Goal: Task Accomplishment & Management: Manage account settings

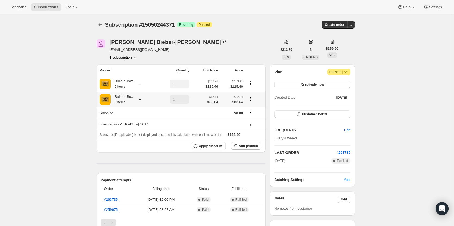
click at [251, 99] on icon "Product actions" at bounding box center [250, 98] width 5 height 5
click at [252, 121] on span "Remove" at bounding box center [251, 118] width 13 height 5
type input "0"
click at [252, 84] on icon "Product actions" at bounding box center [250, 83] width 5 height 5
click at [64, 140] on div "Subscription #15050244371. This page is ready Subscription #15050244371 Success…" at bounding box center [225, 218] width 451 height 409
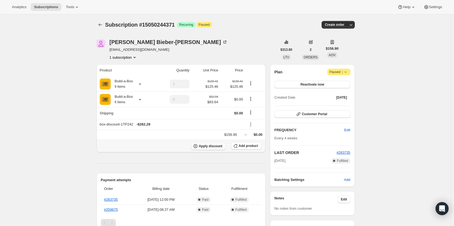
click at [205, 146] on span "Apply discount" at bounding box center [211, 146] width 24 height 4
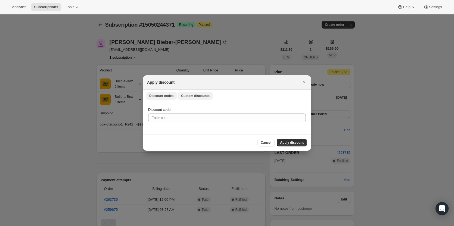
click at [194, 94] on span "Custom discounts" at bounding box center [195, 96] width 29 height 4
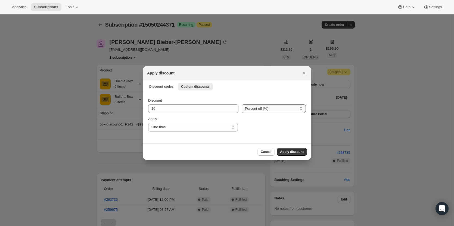
click at [250, 111] on select "Percent off (%) Amount off ($)" at bounding box center [273, 108] width 64 height 9
select select "fixed"
click at [241, 104] on select "Percent off (%) Amount off ($)" at bounding box center [273, 108] width 64 height 9
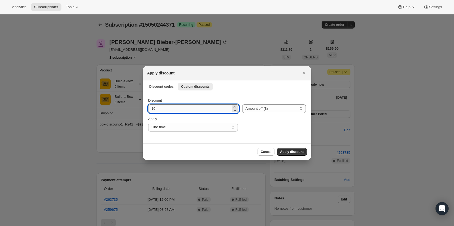
click at [188, 110] on input "10" at bounding box center [189, 108] width 83 height 9
type input "1"
type input "31.32"
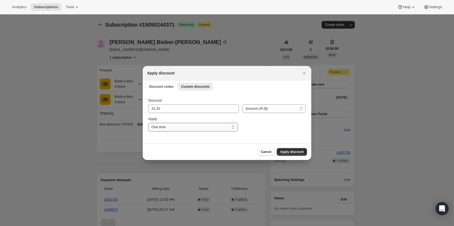
click at [187, 128] on select "One time Specify instances... Indefinitely" at bounding box center [193, 127] width 90 height 9
select select "indefinitely"
click at [148, 123] on select "One time Specify instances... Indefinitely" at bounding box center [193, 127] width 90 height 9
click at [294, 149] on button "Apply discount" at bounding box center [292, 152] width 30 height 8
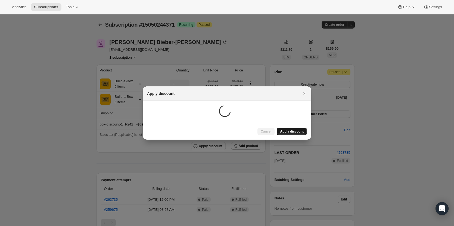
type input "1"
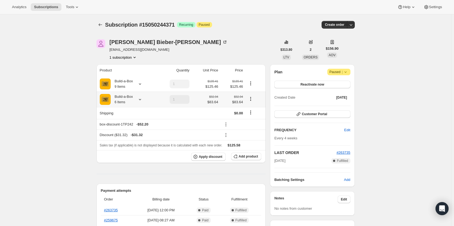
click at [251, 99] on icon "Product actions" at bounding box center [250, 98] width 1 height 1
click at [252, 121] on span "Remove" at bounding box center [251, 118] width 13 height 5
click at [228, 126] on icon at bounding box center [225, 124] width 5 height 5
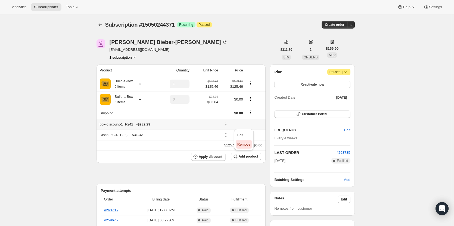
click at [242, 145] on span "Remove" at bounding box center [243, 144] width 13 height 4
type input "1"
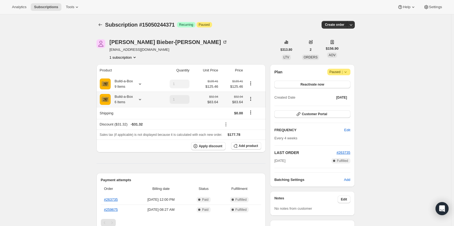
click at [140, 100] on icon at bounding box center [140, 99] width 2 height 1
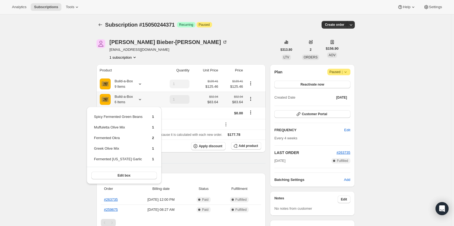
click at [140, 100] on icon at bounding box center [140, 99] width 2 height 1
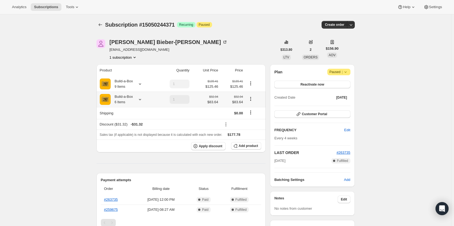
click at [252, 99] on icon "Product actions" at bounding box center [250, 98] width 5 height 5
click at [252, 116] on span "Remove" at bounding box center [251, 118] width 13 height 5
type input "0"
click at [139, 85] on icon at bounding box center [139, 83] width 5 height 5
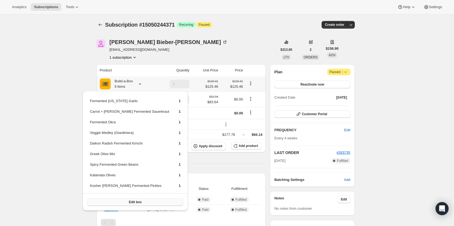
click at [122, 199] on button "Edit box" at bounding box center [135, 202] width 96 height 8
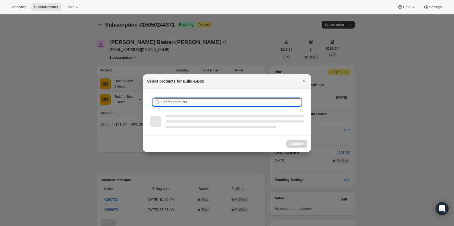
click at [224, 99] on input "Search products" at bounding box center [231, 102] width 140 height 8
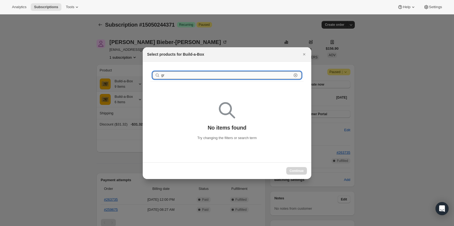
type input "g"
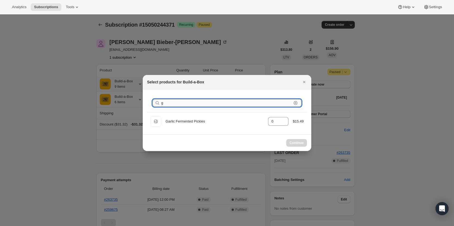
type input "1"
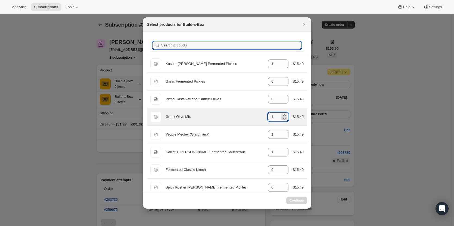
click at [283, 119] on icon ":r16e:" at bounding box center [284, 119] width 3 height 2
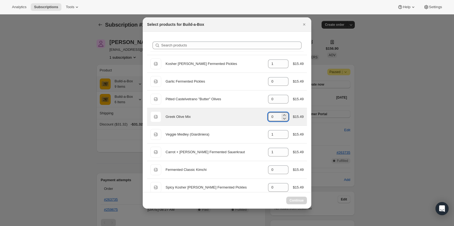
type input "1"
select select "gid://shopify/ProductVariant/49973439267091"
click at [283, 118] on icon ":r16e:" at bounding box center [284, 119] width 3 height 2
type input "0"
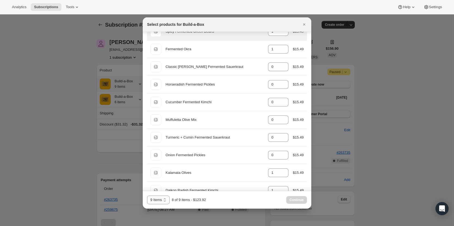
scroll to position [244, 0]
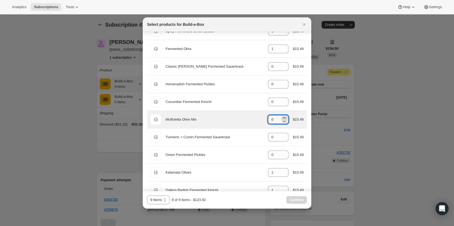
click at [283, 118] on icon ":r16e:" at bounding box center [283, 117] width 5 height 5
type input "1"
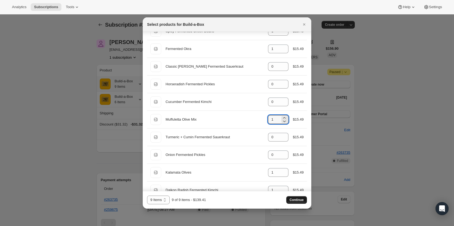
click at [296, 199] on span "Continue" at bounding box center [296, 200] width 14 height 4
type input "1"
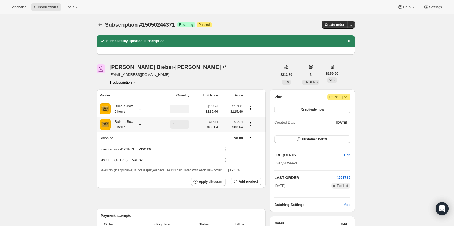
click at [252, 125] on icon "Product actions" at bounding box center [250, 123] width 5 height 5
click at [251, 145] on span "Remove" at bounding box center [251, 144] width 13 height 4
click at [227, 150] on icon at bounding box center [225, 149] width 5 height 5
click at [245, 168] on span "Remove" at bounding box center [243, 169] width 13 height 4
type input "1"
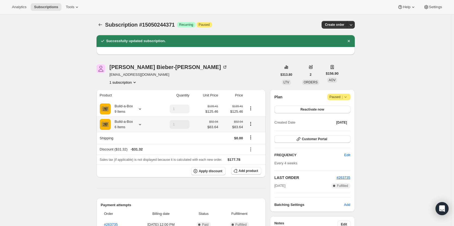
click at [252, 125] on icon "Product actions" at bounding box center [250, 123] width 5 height 5
click at [251, 146] on span "Remove" at bounding box center [251, 144] width 13 height 4
type input "0"
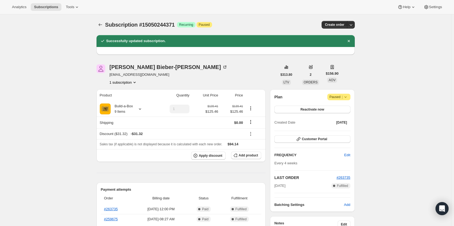
scroll to position [27, 0]
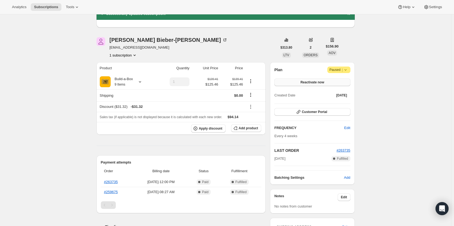
click at [327, 84] on button "Reactivate now" at bounding box center [312, 83] width 76 height 8
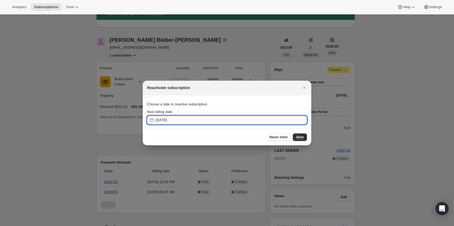
click at [174, 121] on input "2025-09-24" at bounding box center [231, 120] width 151 height 9
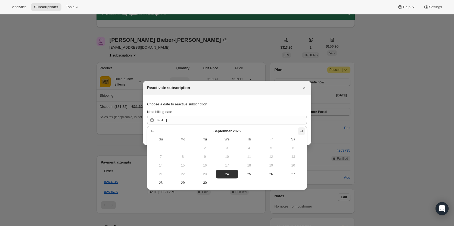
click at [299, 131] on icon "Show next month, October 2025" at bounding box center [301, 130] width 5 height 5
click at [299, 131] on icon "Show next month, November 2025" at bounding box center [301, 130] width 5 height 5
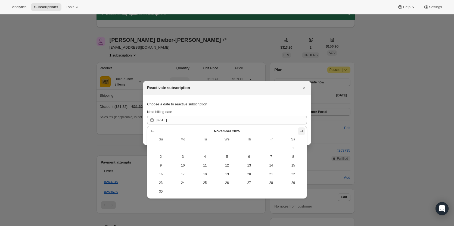
click at [299, 131] on icon "Show next month, December 2025" at bounding box center [301, 130] width 5 height 5
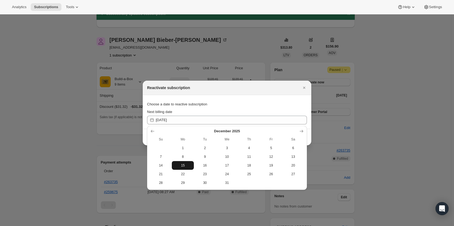
click at [182, 168] on button "15" at bounding box center [183, 165] width 22 height 9
type input "2025-12-15"
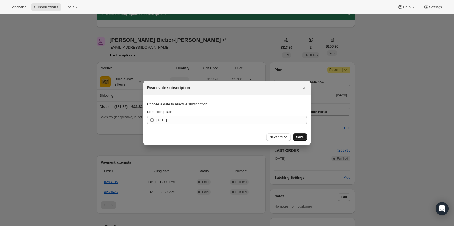
click at [301, 138] on span "Save" at bounding box center [300, 137] width 8 height 4
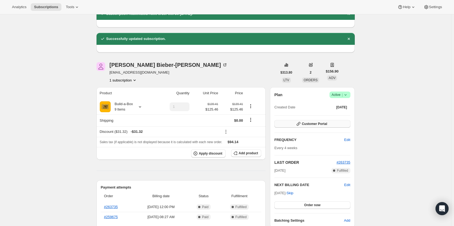
click at [323, 121] on button "Customer Portal" at bounding box center [312, 124] width 76 height 8
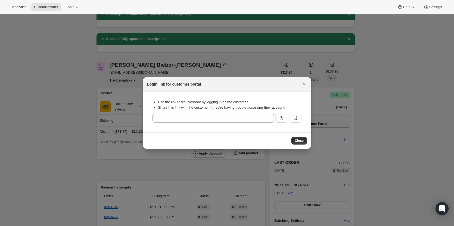
scroll to position [0, 0]
click at [277, 120] on button ":r24f:" at bounding box center [281, 118] width 12 height 9
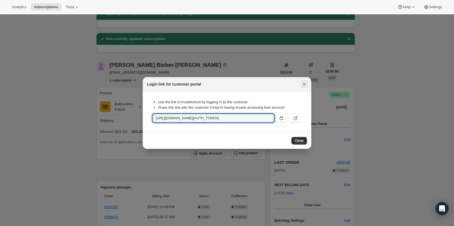
click at [304, 84] on icon "Close" at bounding box center [304, 84] width 2 height 2
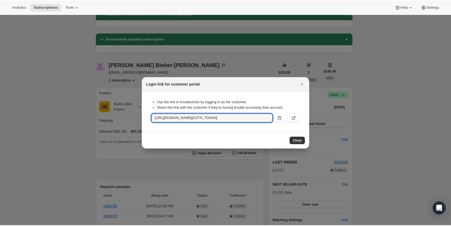
scroll to position [27, 0]
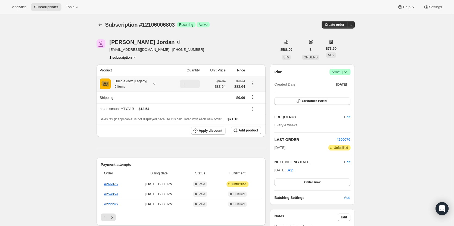
click at [156, 84] on icon at bounding box center [153, 83] width 5 height 5
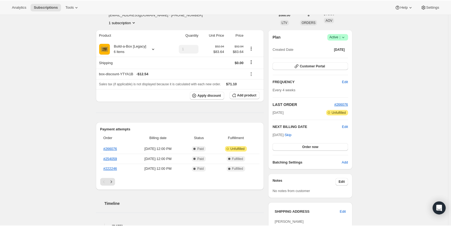
scroll to position [27, 0]
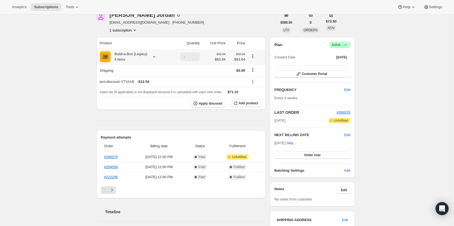
click at [154, 58] on icon at bounding box center [153, 56] width 5 height 5
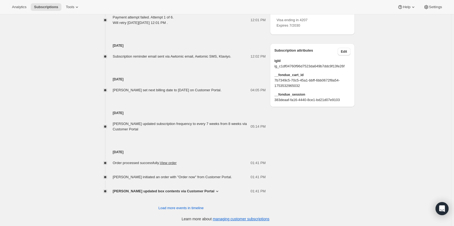
scroll to position [299, 0]
click at [180, 202] on div "Timeline Sep 15, 2025 Order processed successfully. View order 01:03 PM Amy Kos…" at bounding box center [180, 68] width 169 height 283
click at [181, 205] on span "Load more events in timeline" at bounding box center [180, 207] width 45 height 5
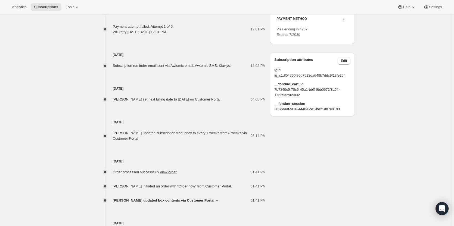
scroll to position [288, 0]
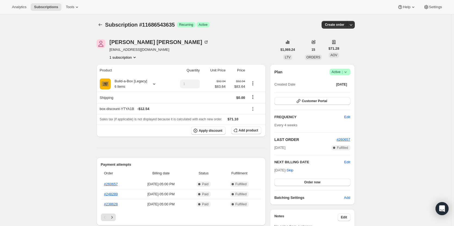
click at [341, 71] on span "Active |" at bounding box center [339, 71] width 17 height 5
click at [338, 83] on span "Pause subscription" at bounding box center [341, 83] width 30 height 4
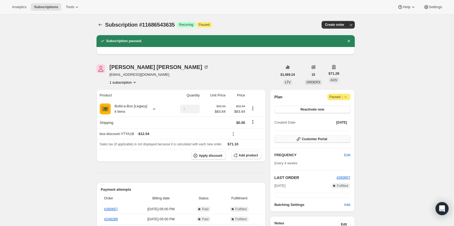
click at [310, 139] on span "Customer Portal" at bounding box center [314, 139] width 25 height 4
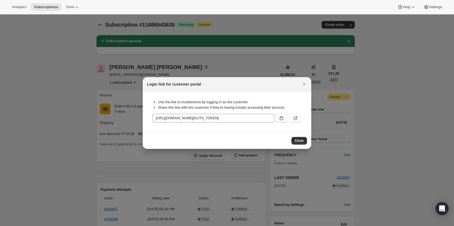
click at [277, 118] on button ":rfu:" at bounding box center [281, 118] width 12 height 9
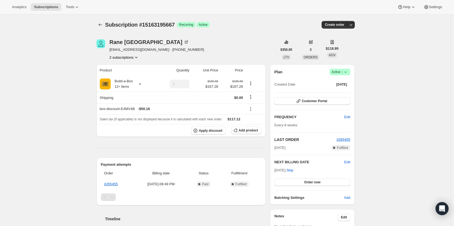
click at [128, 58] on button "2 subscriptions" at bounding box center [124, 57] width 30 height 5
click at [133, 70] on span "15146909971" at bounding box center [126, 67] width 38 height 5
click at [130, 58] on button "2 subscriptions" at bounding box center [124, 57] width 30 height 5
click at [131, 76] on span "15163195667" at bounding box center [126, 76] width 38 height 5
click at [247, 131] on span "Add product" at bounding box center [247, 130] width 19 height 4
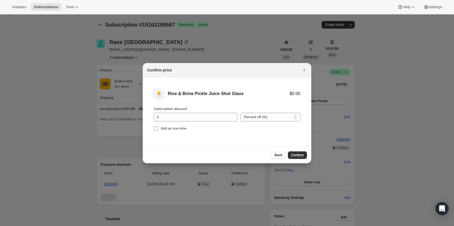
click at [160, 127] on label "Add as one-time" at bounding box center [169, 129] width 33 height 8
click at [158, 127] on input "Add as one-time" at bounding box center [156, 128] width 4 height 4
checkbox input "true"
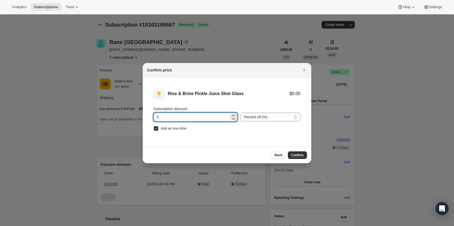
click at [214, 118] on input "0" at bounding box center [191, 117] width 76 height 9
type input "100"
click at [297, 154] on span "Confirm" at bounding box center [297, 155] width 12 height 4
